Goal: Check status: Check status

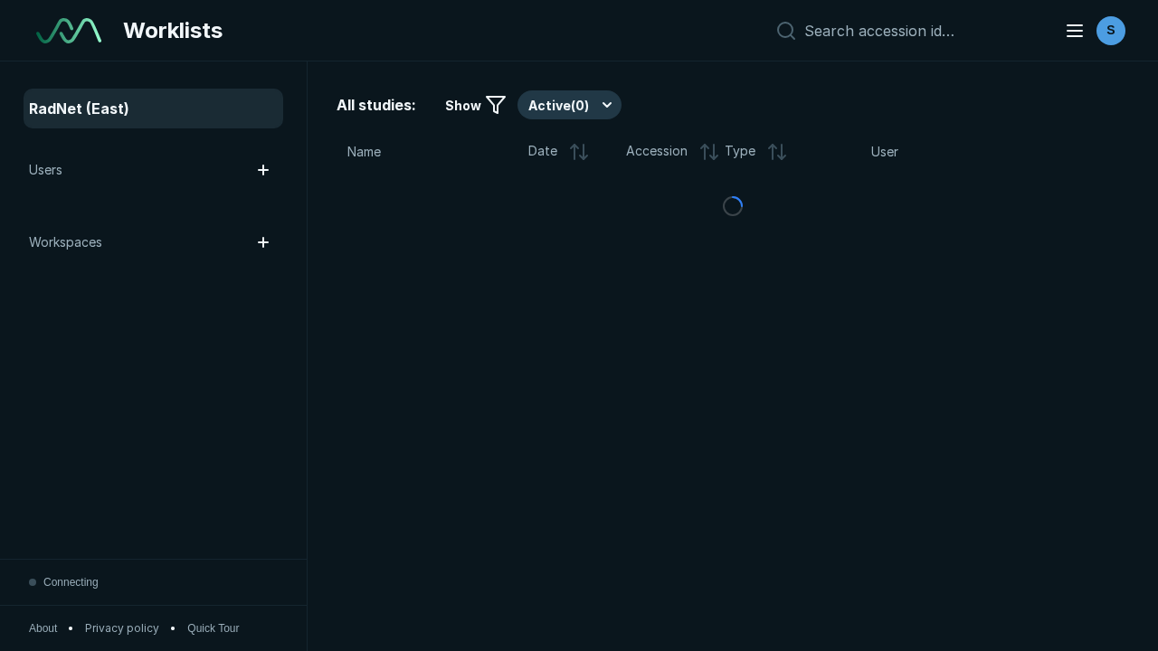
scroll to position [4939, 7534]
